Goal: Task Accomplishment & Management: Manage account settings

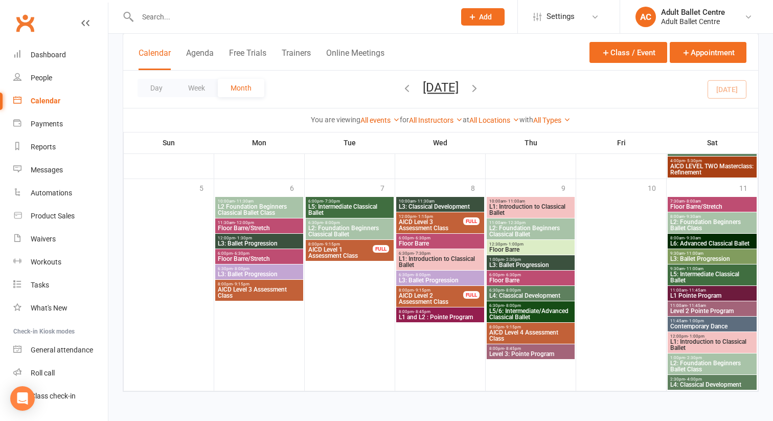
scroll to position [25, 0]
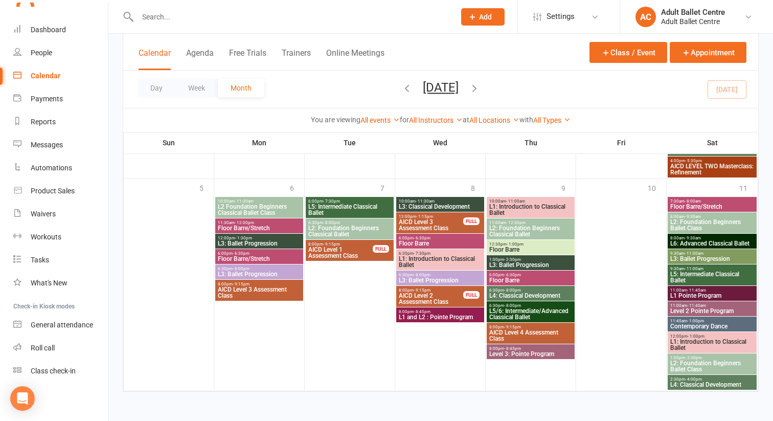
click at [416, 202] on span "- 11:30am" at bounding box center [425, 201] width 19 height 5
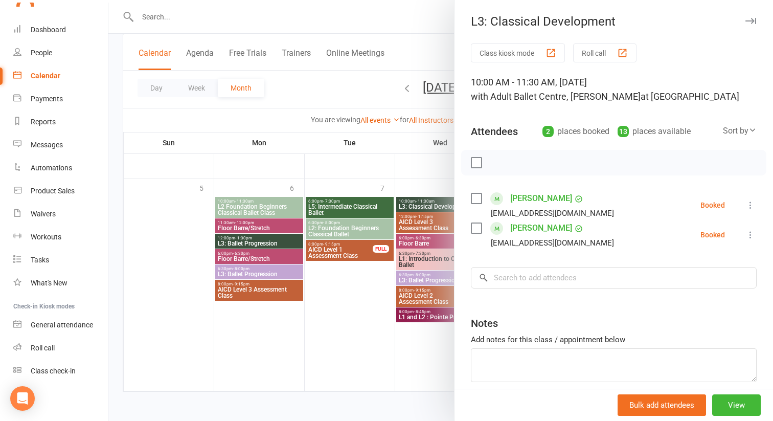
click at [357, 302] on div at bounding box center [440, 210] width 665 height 421
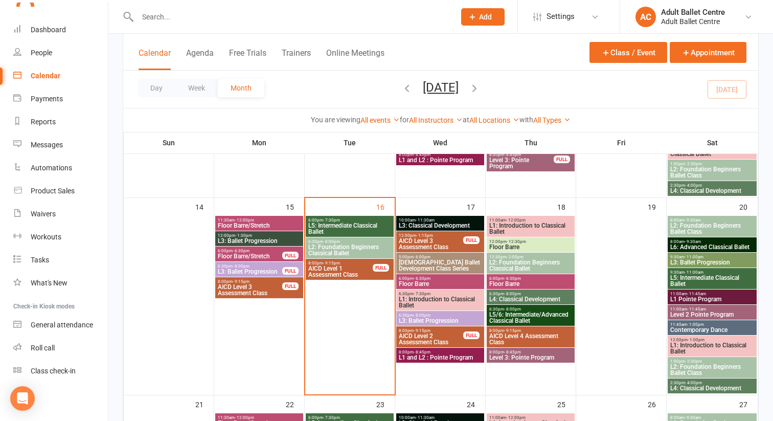
scroll to position [424, 0]
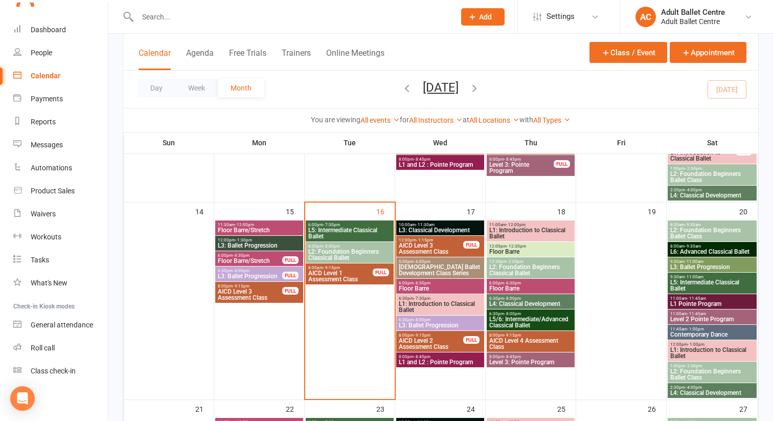
click at [440, 227] on span "L3: Classical Development" at bounding box center [440, 230] width 84 height 6
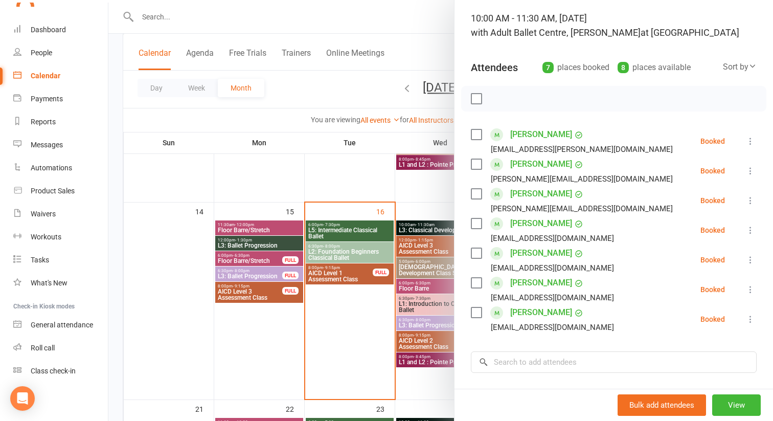
scroll to position [66, 0]
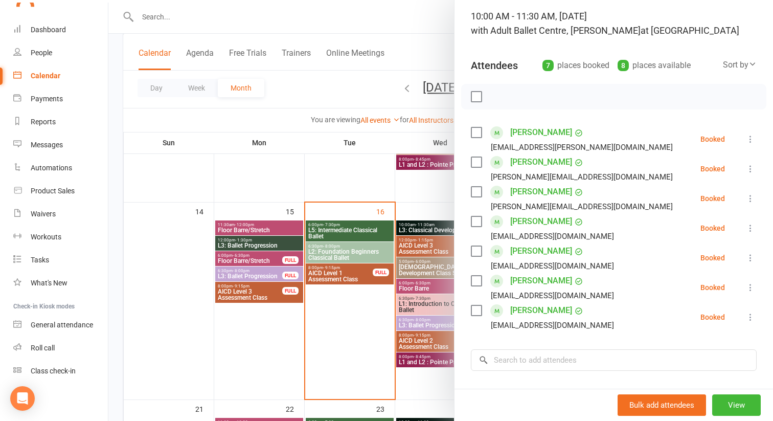
click at [413, 249] on div at bounding box center [440, 210] width 665 height 421
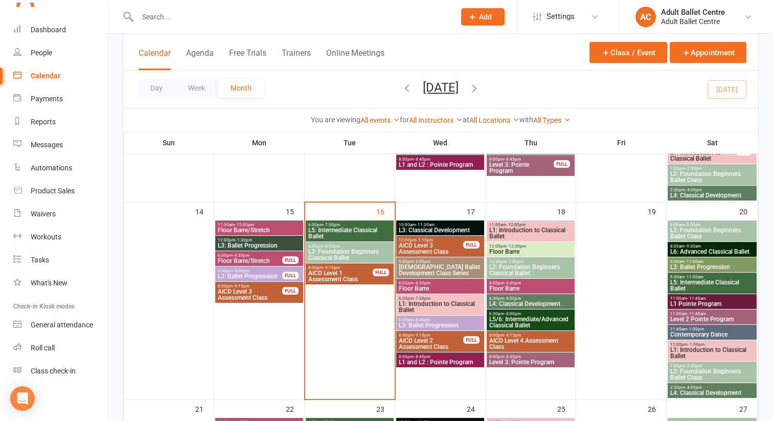
click at [413, 249] on span "AICD Level 3 Assessment Class" at bounding box center [430, 248] width 65 height 12
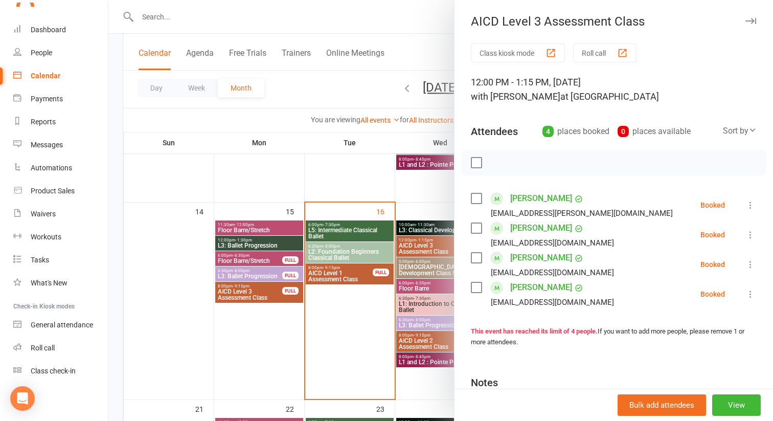
click at [412, 266] on div at bounding box center [440, 210] width 665 height 421
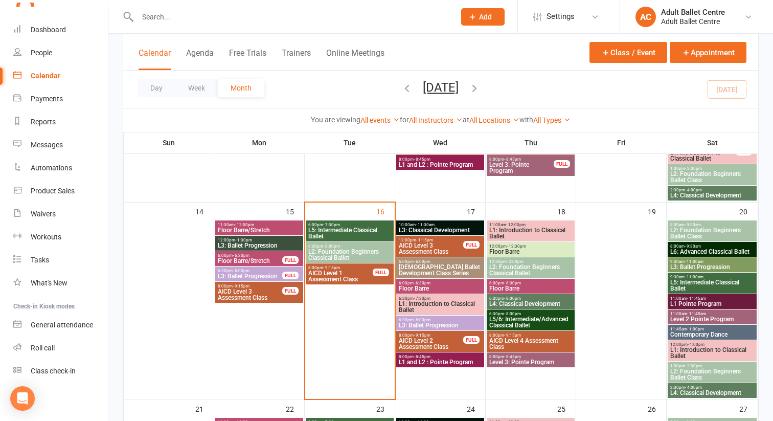
click at [412, 266] on span "[DEMOGRAPHIC_DATA] Ballet Development Class Series" at bounding box center [440, 270] width 84 height 12
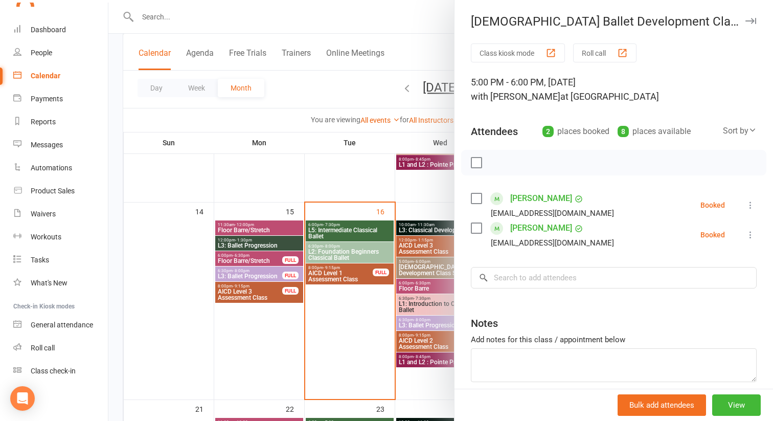
click at [415, 290] on div at bounding box center [440, 210] width 665 height 421
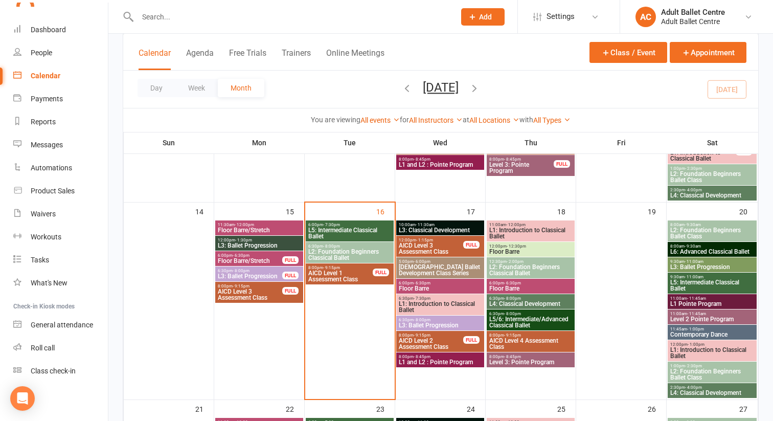
click at [415, 290] on span "Floor Barre" at bounding box center [440, 288] width 84 height 6
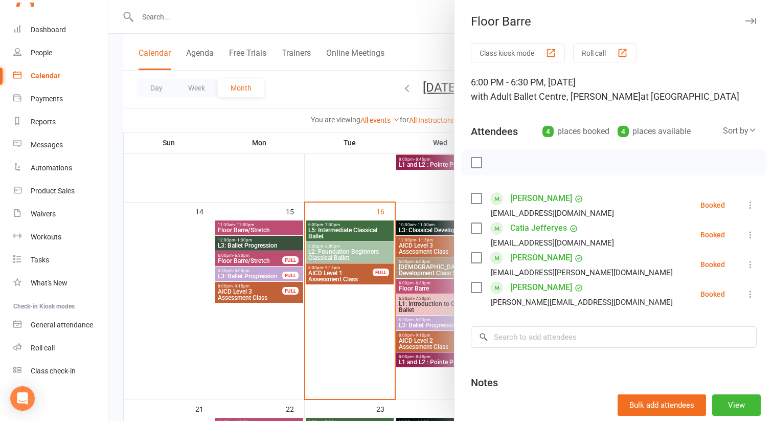
click at [379, 254] on div at bounding box center [440, 210] width 665 height 421
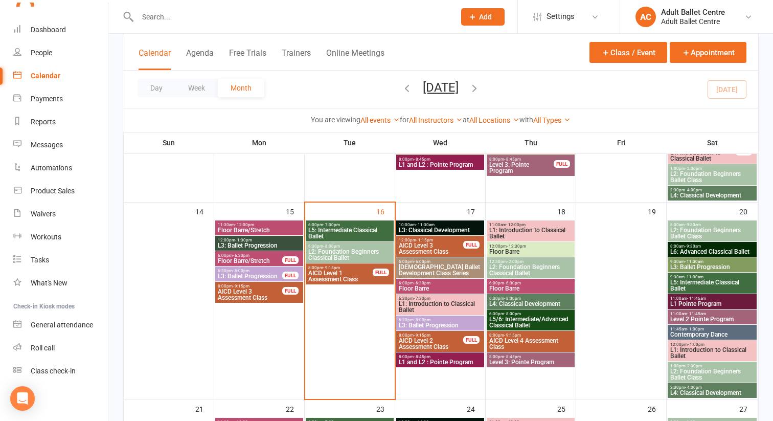
click at [379, 255] on span "L2: Foundation Beginners Classical Ballet" at bounding box center [350, 255] width 84 height 12
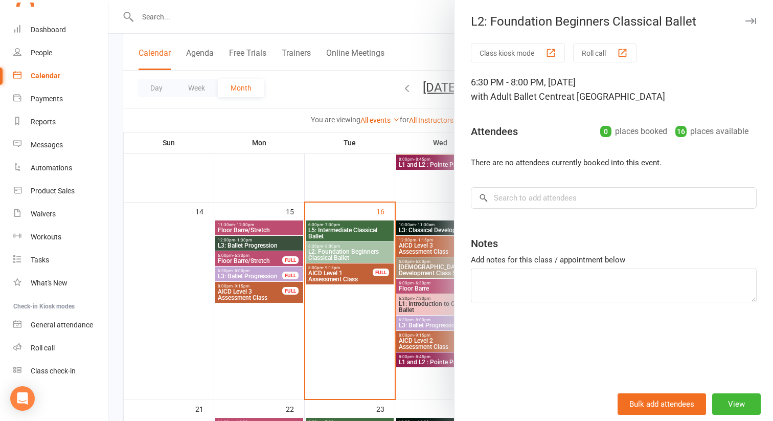
click at [363, 278] on div at bounding box center [440, 210] width 665 height 421
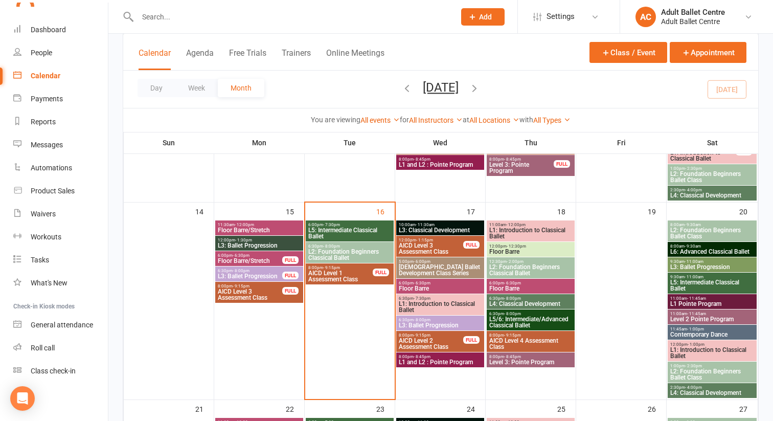
click at [363, 278] on span "AICD Level 1 Assessment Class" at bounding box center [340, 276] width 65 height 12
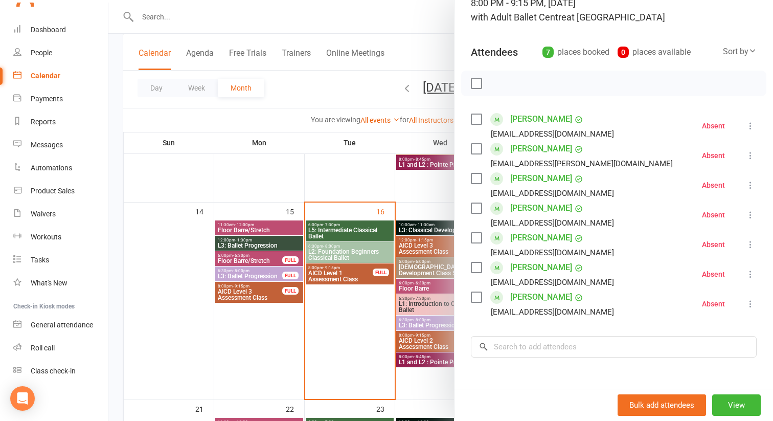
scroll to position [193, 0]
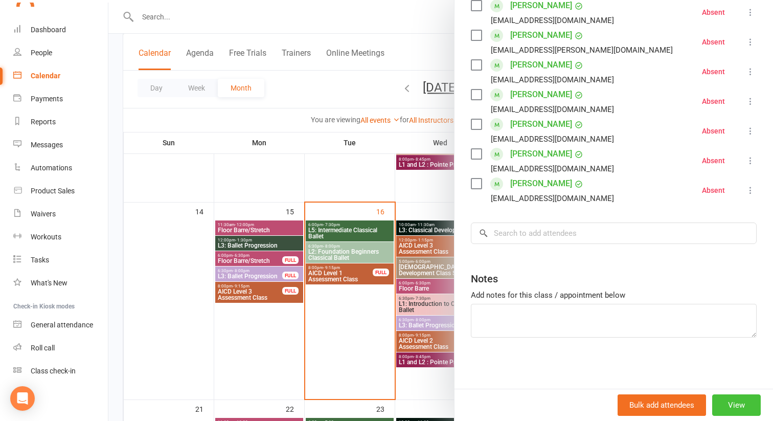
click at [732, 403] on button "View" at bounding box center [736, 404] width 49 height 21
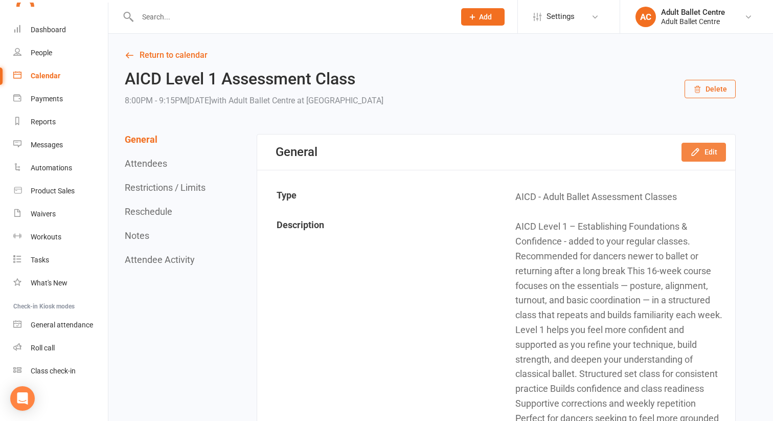
click at [687, 150] on button "Edit" at bounding box center [704, 152] width 44 height 18
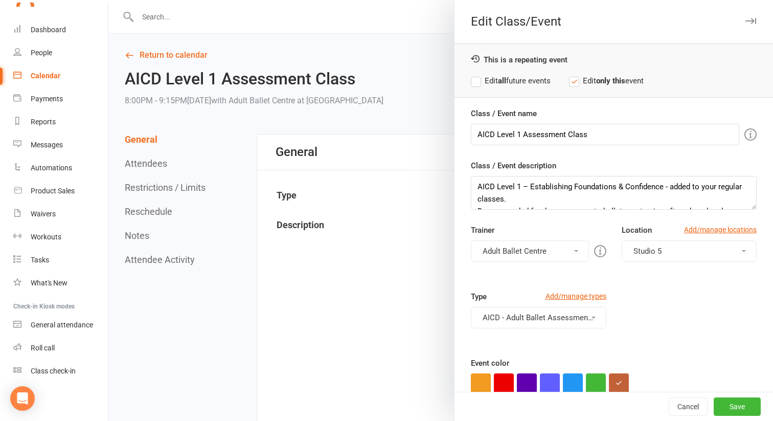
click at [564, 254] on button "Adult Ballet Centre" at bounding box center [530, 250] width 118 height 21
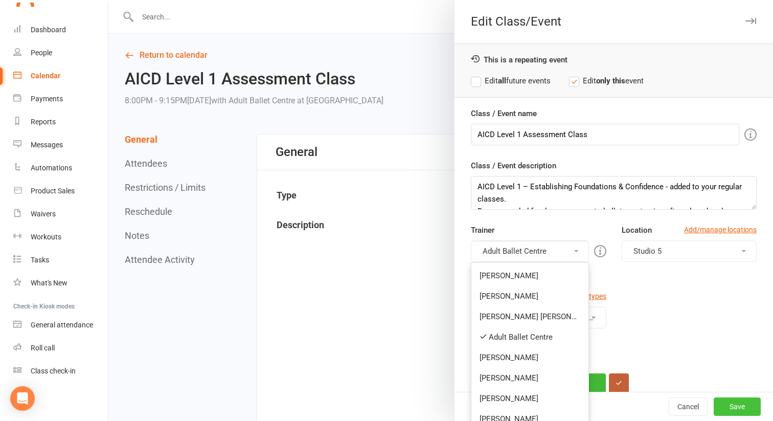
click at [738, 405] on button "Save" at bounding box center [737, 406] width 47 height 18
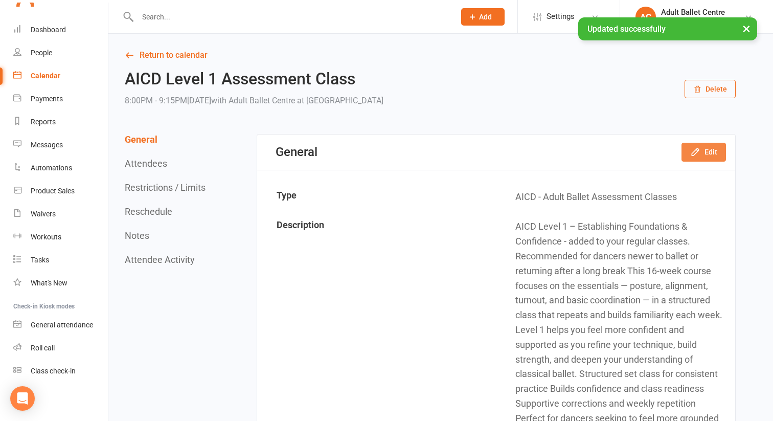
click at [683, 153] on button "Edit" at bounding box center [704, 152] width 44 height 18
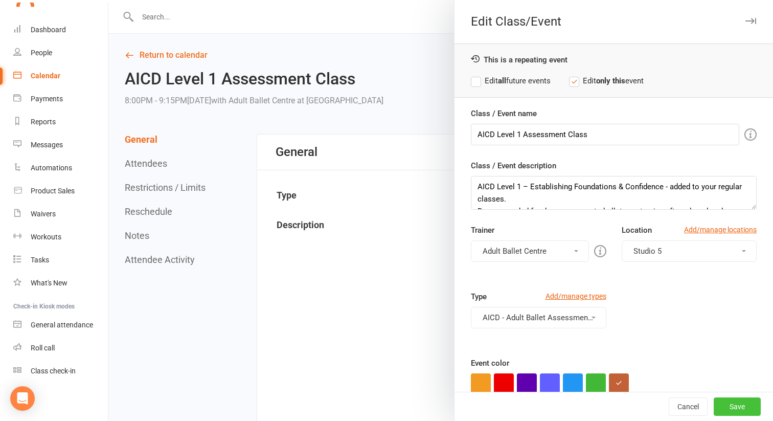
click at [757, 407] on button "Save" at bounding box center [737, 406] width 47 height 18
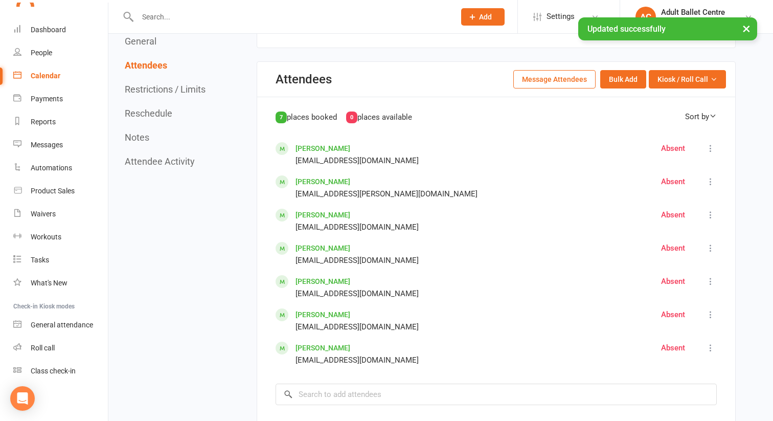
scroll to position [780, 0]
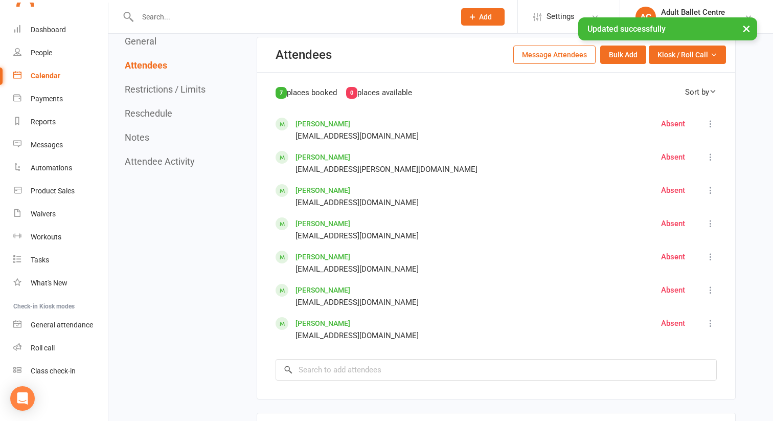
click at [709, 121] on icon at bounding box center [711, 124] width 10 height 10
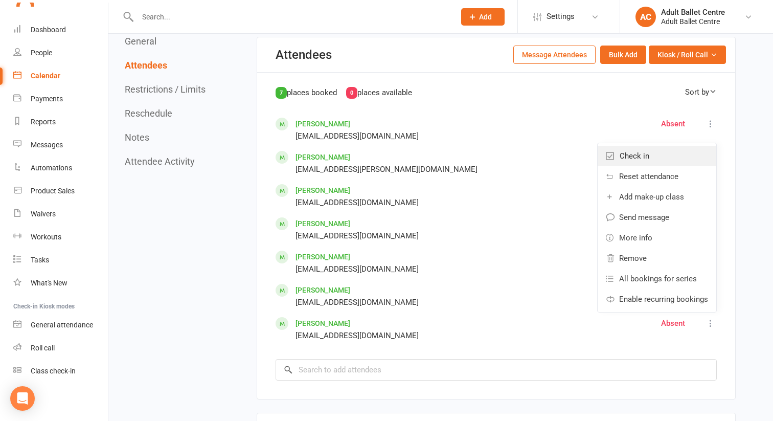
click at [671, 154] on link "Check in" at bounding box center [657, 156] width 119 height 20
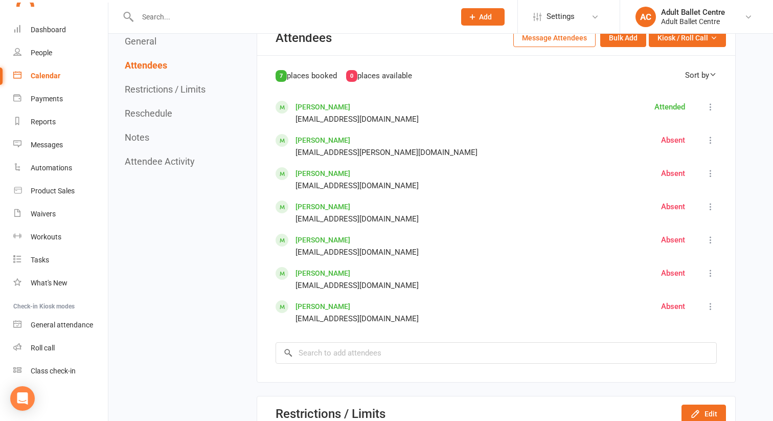
scroll to position [798, 0]
click at [708, 202] on icon at bounding box center [711, 205] width 10 height 10
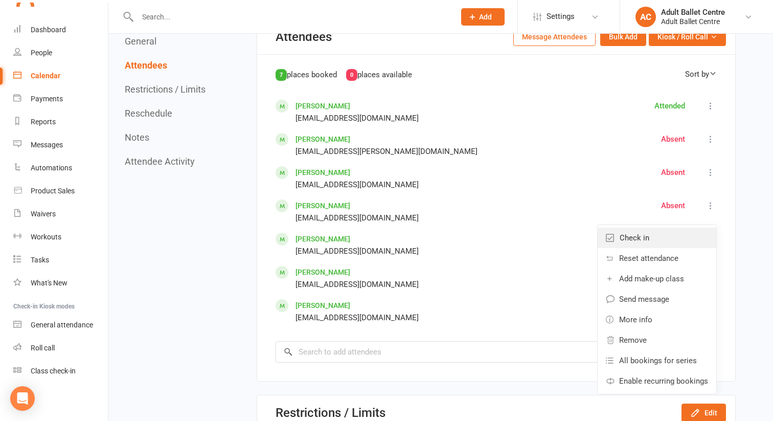
click at [671, 239] on link "Check in" at bounding box center [657, 238] width 119 height 20
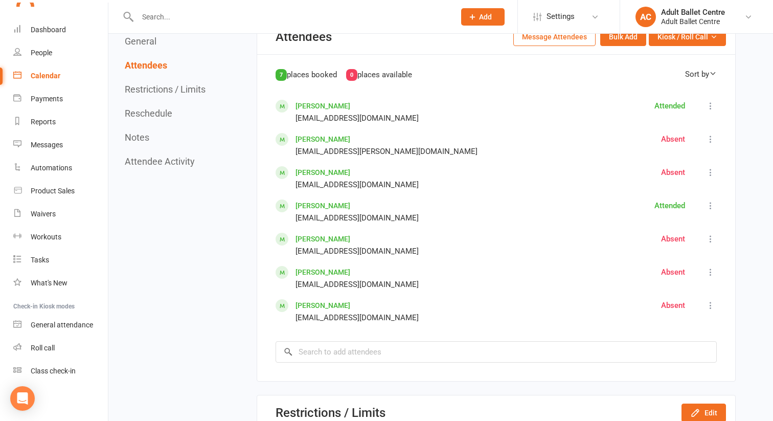
click at [710, 239] on icon at bounding box center [711, 239] width 10 height 10
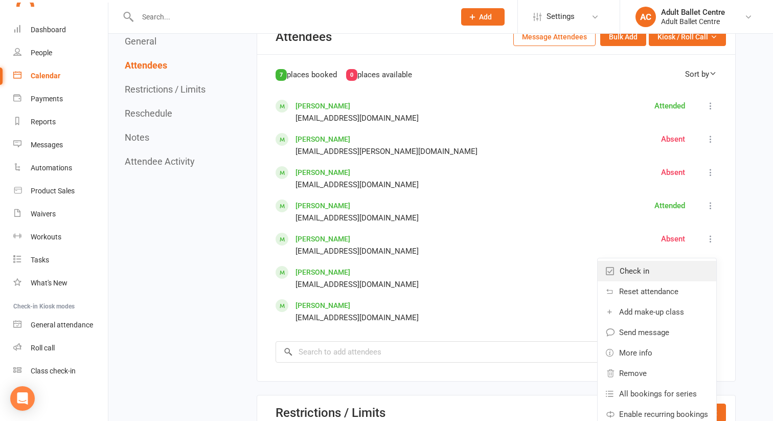
click at [678, 267] on link "Check in" at bounding box center [657, 271] width 119 height 20
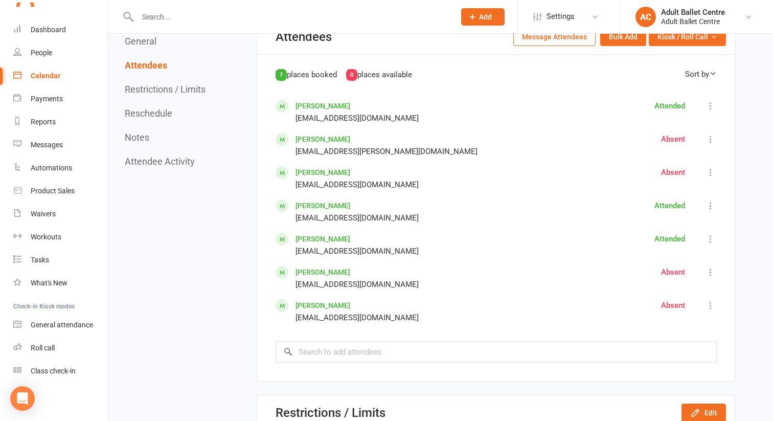
click at [710, 268] on icon at bounding box center [711, 272] width 10 height 10
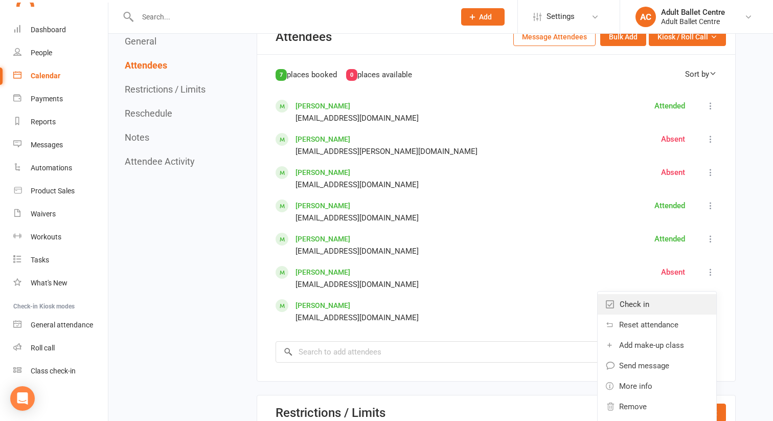
click at [677, 299] on link "Check in" at bounding box center [657, 304] width 119 height 20
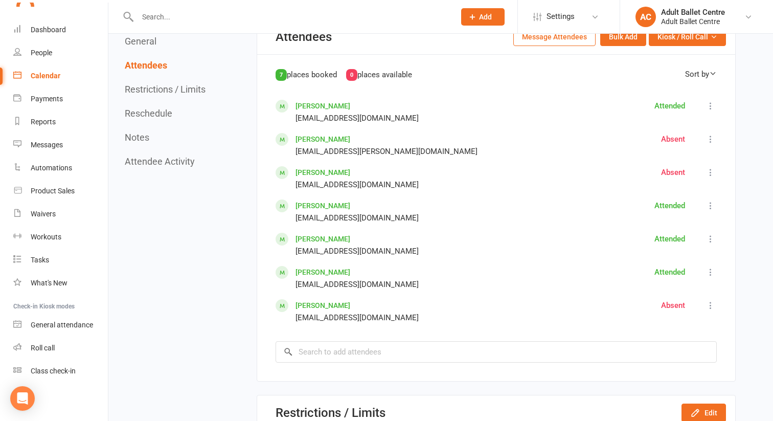
click at [712, 304] on icon at bounding box center [711, 305] width 10 height 10
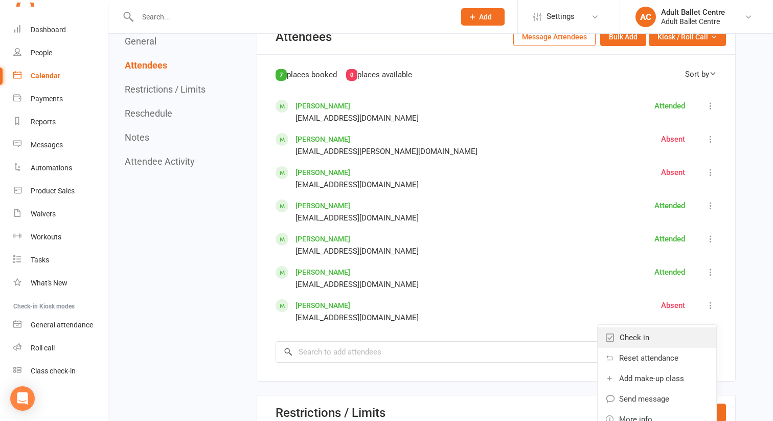
click at [669, 334] on link "Check in" at bounding box center [657, 337] width 119 height 20
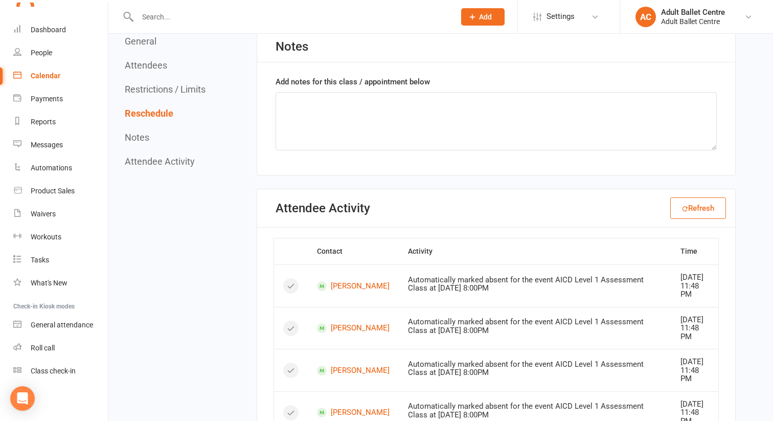
scroll to position [1836, 0]
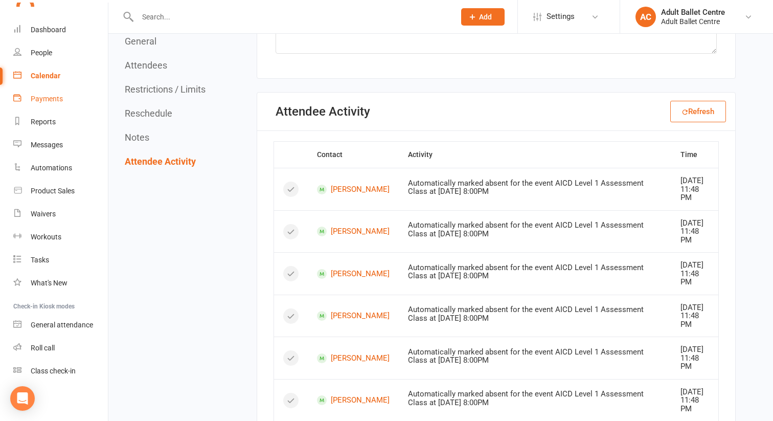
click at [52, 99] on div "Payments" at bounding box center [47, 99] width 32 height 8
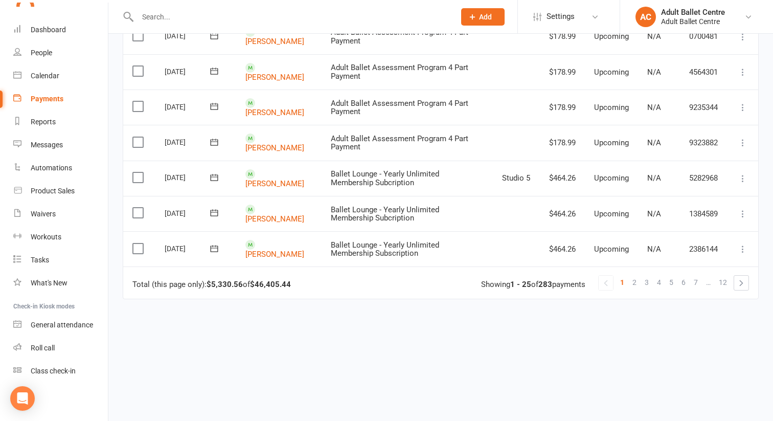
scroll to position [790, 0]
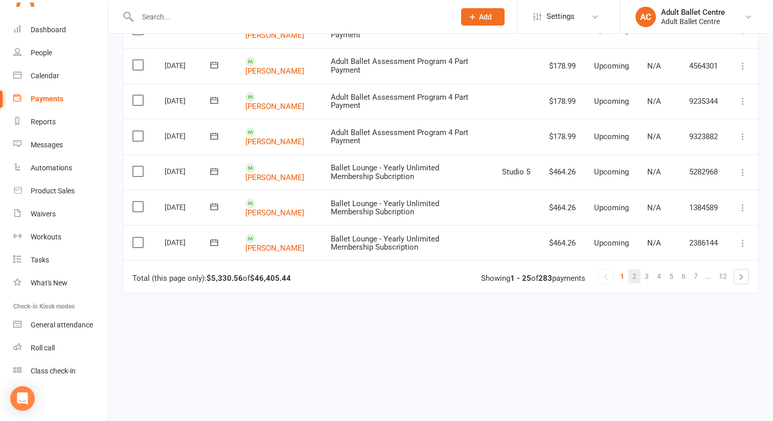
click at [639, 269] on link "2" at bounding box center [635, 276] width 12 height 14
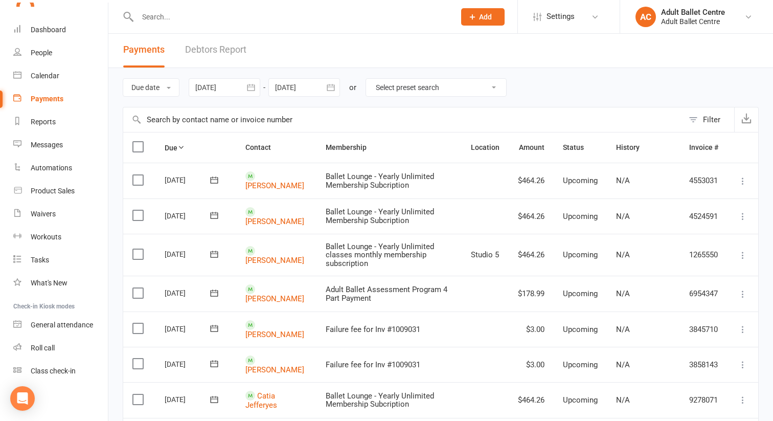
scroll to position [0, 0]
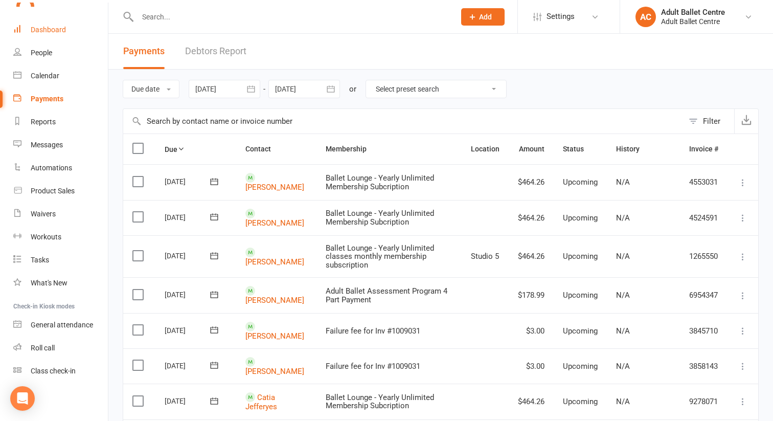
click at [56, 31] on div "Dashboard" at bounding box center [48, 30] width 35 height 8
